Goal: Information Seeking & Learning: Learn about a topic

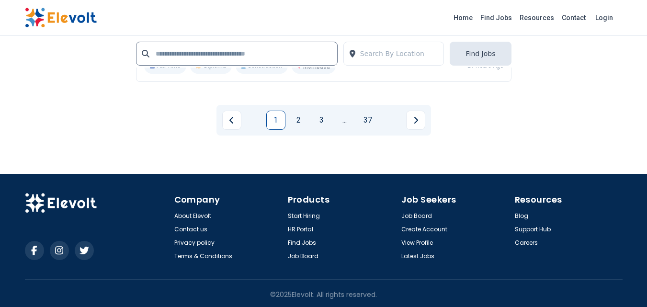
scroll to position [2285, 0]
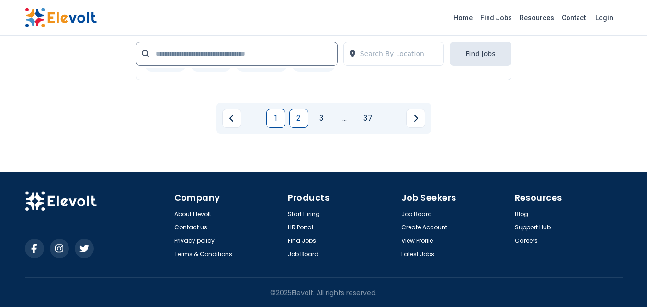
click at [291, 120] on link "2" at bounding box center [298, 118] width 19 height 19
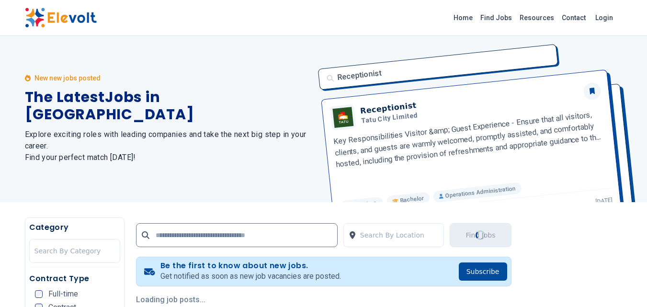
scroll to position [0, 0]
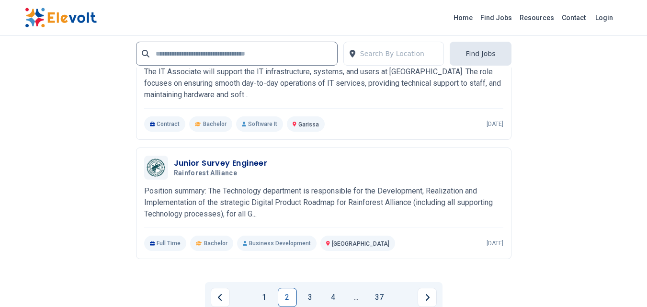
scroll to position [2202, 0]
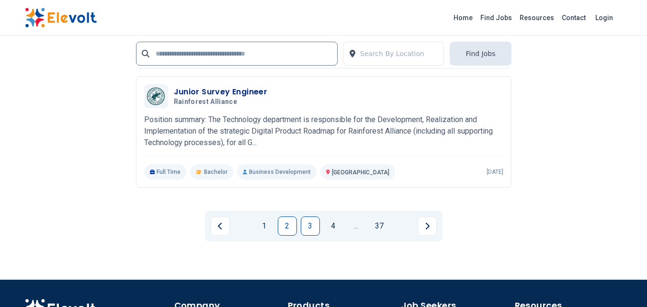
click at [313, 223] on link "3" at bounding box center [310, 225] width 19 height 19
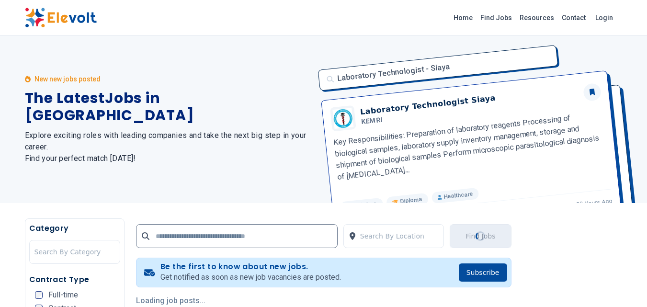
scroll to position [0, 0]
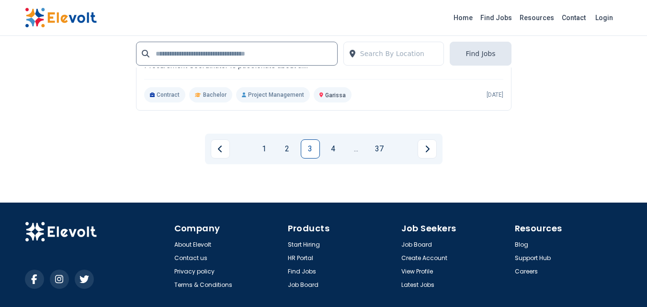
scroll to position [2318, 0]
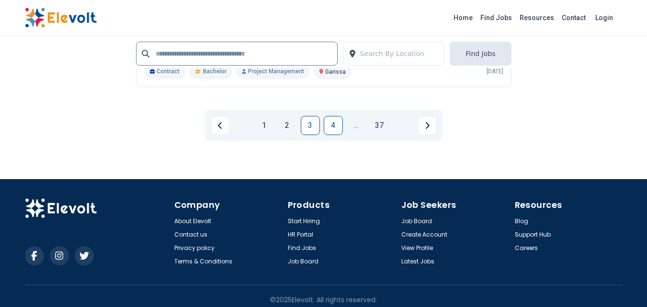
click at [333, 120] on link "4" at bounding box center [333, 125] width 19 height 19
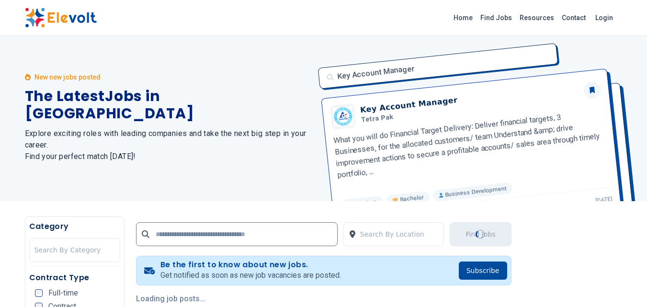
scroll to position [0, 0]
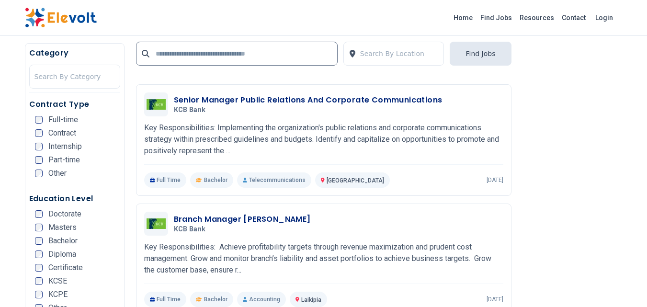
scroll to position [1532, 0]
